Goal: Task Accomplishment & Management: Manage account settings

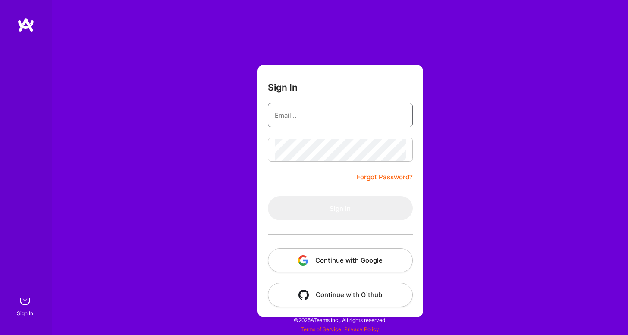
type input "[EMAIL_ADDRESS][PERSON_NAME][DOMAIN_NAME]"
click at [340, 208] on button "Sign In" at bounding box center [340, 208] width 145 height 24
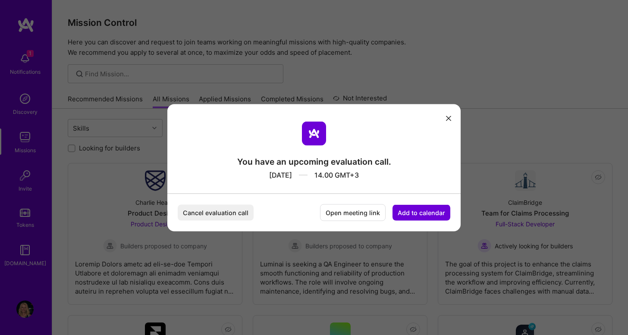
click at [218, 210] on button "Cancel evaluation call" at bounding box center [216, 212] width 76 height 16
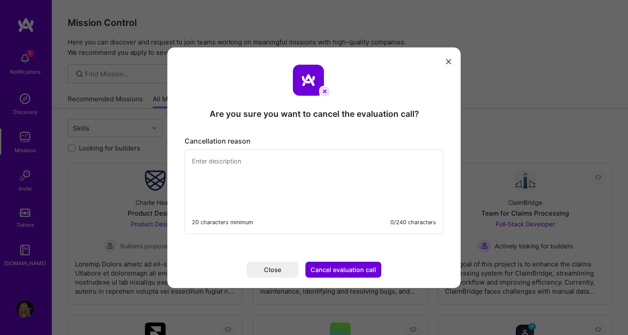
click at [221, 165] on textarea "modal" at bounding box center [314, 179] width 258 height 59
click at [195, 163] on textarea "To enrich screen reader interactions, please activate Accessibility in Grammarl…" at bounding box center [314, 179] width 258 height 59
click at [234, 162] on textarea "I got an other important" at bounding box center [314, 179] width 258 height 59
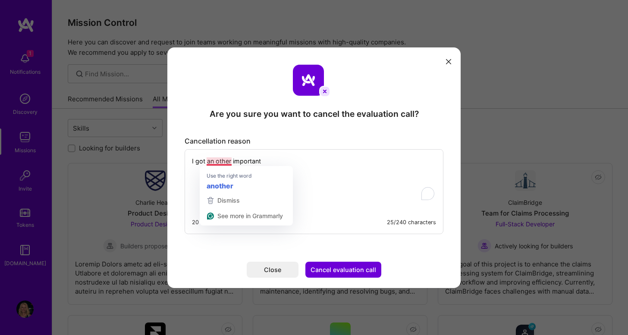
click at [208, 160] on textarea "I got an other important" at bounding box center [314, 179] width 258 height 59
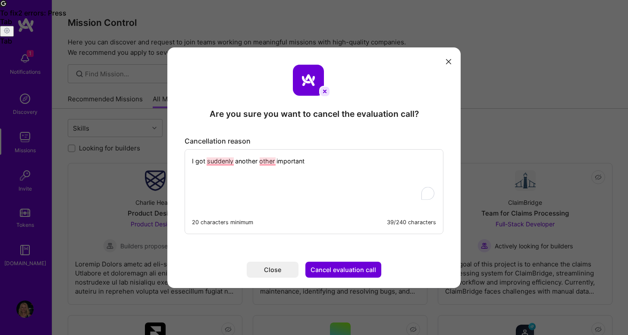
click at [306, 162] on textarea "I got suddenly another other important" at bounding box center [314, 179] width 258 height 59
drag, startPoint x: 260, startPoint y: 163, endPoint x: 278, endPoint y: 162, distance: 17.7
click at [278, 163] on textarea "I got suddenly another other important" at bounding box center [314, 179] width 258 height 59
click at [319, 162] on textarea "I got suddenly another important" at bounding box center [314, 179] width 258 height 59
click at [224, 172] on span "suddenly" at bounding box center [222, 174] width 32 height 9
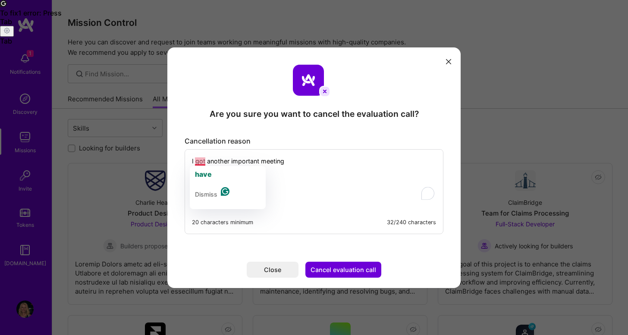
click at [198, 162] on textarea "I got another important meeting" at bounding box center [314, 179] width 258 height 59
click at [199, 162] on textarea "I got another important meeting" at bounding box center [314, 179] width 258 height 59
click at [204, 163] on textarea "I got another important meeting" at bounding box center [314, 179] width 258 height 59
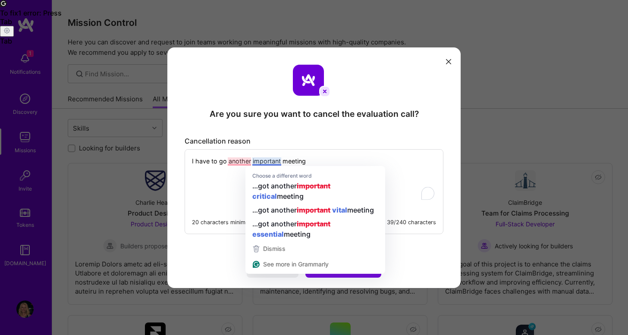
click at [268, 162] on textarea "I have to go another important meeting" at bounding box center [314, 179] width 258 height 59
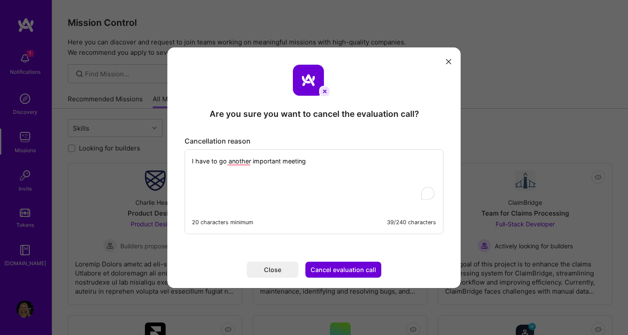
click at [272, 188] on textarea "I have to go another important meeting" at bounding box center [314, 179] width 258 height 59
click at [267, 166] on textarea "I have to go another important meeting" at bounding box center [314, 179] width 258 height 59
click at [279, 163] on textarea "I have to go another important meeting" at bounding box center [314, 179] width 258 height 59
click at [278, 164] on textarea "I have to go another important meeting" at bounding box center [314, 179] width 258 height 59
click at [278, 159] on textarea "I have to go another important meeting" at bounding box center [314, 179] width 258 height 59
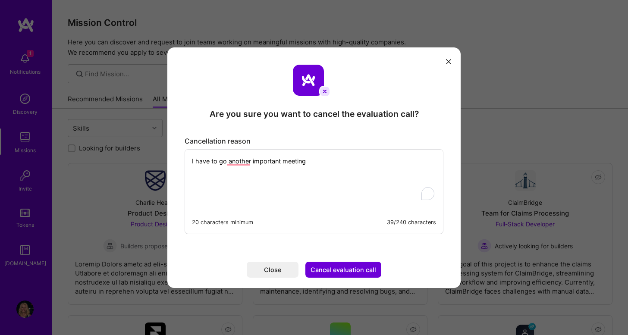
click at [306, 162] on textarea "I have to go another important meeting" at bounding box center [314, 179] width 258 height 59
drag, startPoint x: 307, startPoint y: 164, endPoint x: 199, endPoint y: 153, distance: 108.7
click at [197, 153] on textarea "I have to go another important meeting" at bounding box center [314, 179] width 258 height 59
type textarea "I have to go another important meeting"
click at [270, 267] on button "Close" at bounding box center [273, 270] width 52 height 16
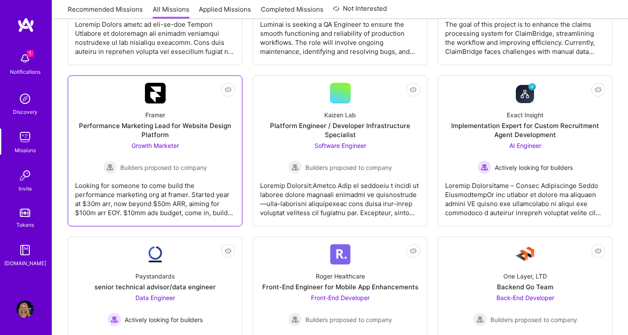
scroll to position [246, 0]
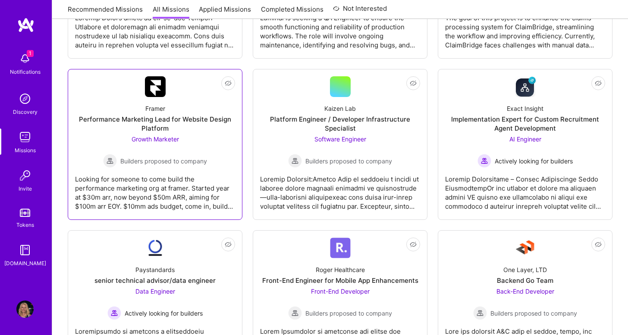
click at [177, 185] on div "Looking for someone to come build the performance marketing org at framer. Star…" at bounding box center [155, 189] width 160 height 43
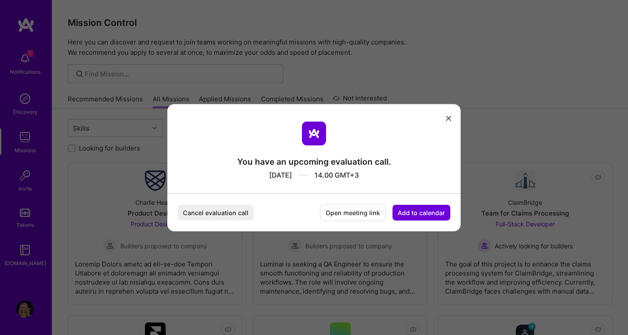
click at [217, 211] on button "Cancel evaluation call" at bounding box center [216, 212] width 76 height 16
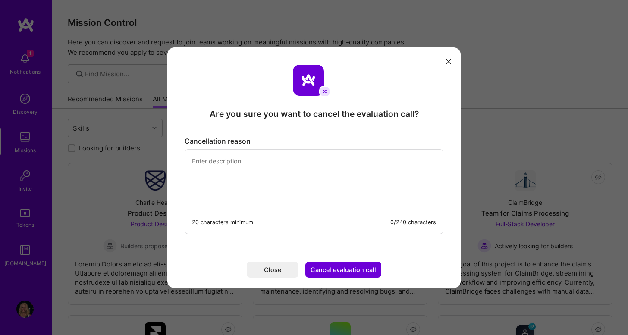
click at [213, 162] on textarea "modal" at bounding box center [314, 179] width 258 height 59
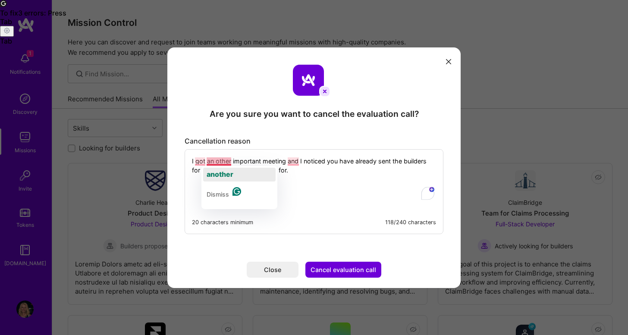
click at [216, 171] on span "another" at bounding box center [219, 174] width 27 height 9
click at [213, 168] on textarea "I got another important meeting and I noticed you have already sent the builder…" at bounding box center [314, 179] width 258 height 59
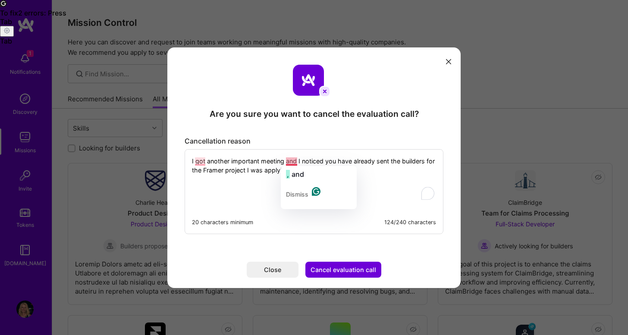
click at [291, 159] on textarea "I got another important meeting and I noticed you have already sent the builder…" at bounding box center [314, 179] width 258 height 59
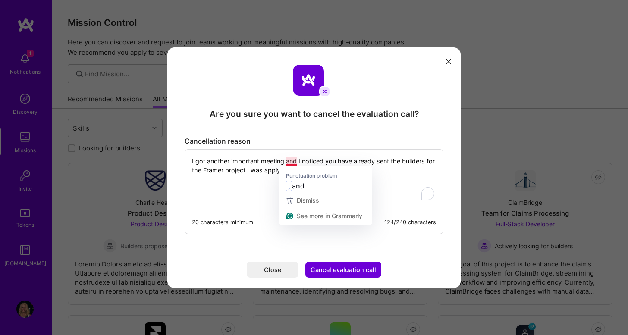
click at [284, 160] on textarea "I got another important meeting and I noticed you have already sent the builder…" at bounding box center [314, 179] width 258 height 59
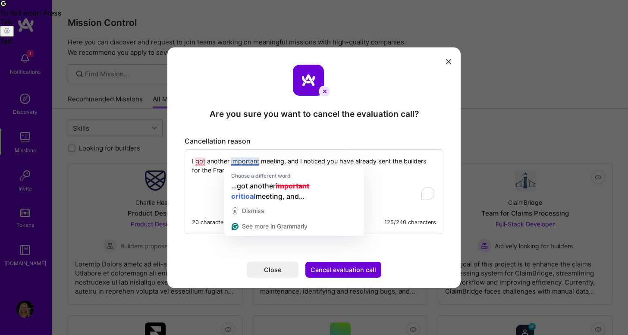
click at [243, 160] on textarea "I got another important meeting, and I noticed you have already sent the builde…" at bounding box center [314, 179] width 258 height 59
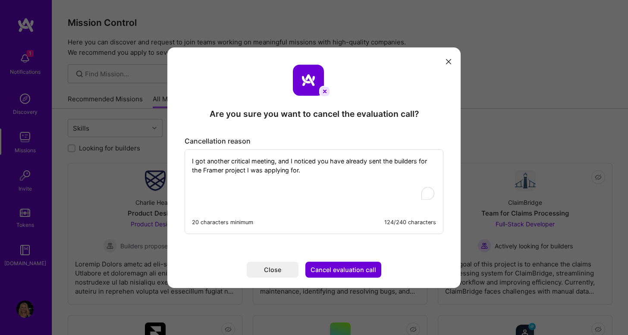
click at [315, 168] on textarea "I got another critical meeting, and I noticed you have already sent the builder…" at bounding box center [314, 179] width 258 height 59
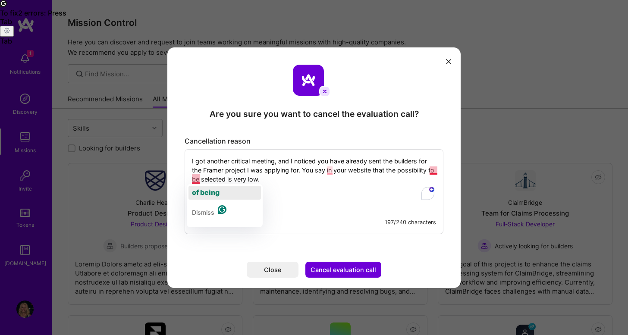
click at [200, 191] on span "of being" at bounding box center [206, 192] width 28 height 9
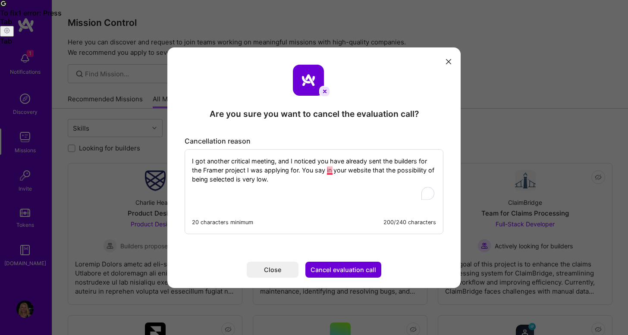
click at [331, 169] on textarea "I got another critical meeting, and I noticed you have already sent the builder…" at bounding box center [314, 179] width 258 height 59
click at [287, 180] on textarea "I got another critical meeting, and I noticed you have already sent the builder…" at bounding box center [314, 179] width 258 height 59
click at [309, 178] on textarea "I got another critical meeting, and I noticed you have already sent the builder…" at bounding box center [314, 179] width 258 height 59
click at [307, 178] on textarea "I got another critical meeting, and I noticed you have already sent the builder…" at bounding box center [314, 179] width 258 height 59
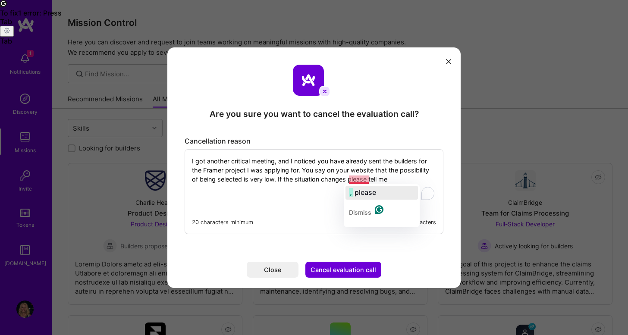
click at [353, 193] on span "button" at bounding box center [354, 192] width 2 height 9
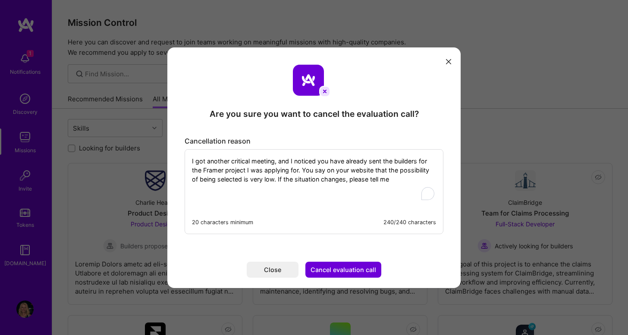
type textarea "I got another critical meeting, and I noticed you have already sent the builder…"
click at [348, 269] on button "Cancel evaluation call" at bounding box center [343, 270] width 76 height 16
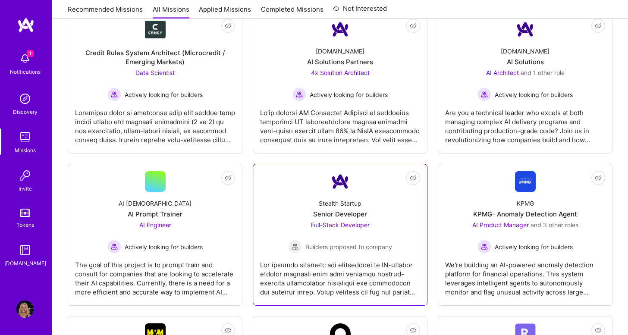
scroll to position [1890, 0]
